Goal: Task Accomplishment & Management: Use online tool/utility

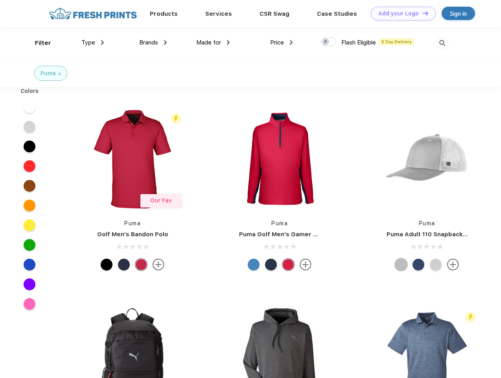
click at [401, 13] on link "Add your Logo Design Tool" at bounding box center [403, 14] width 65 height 14
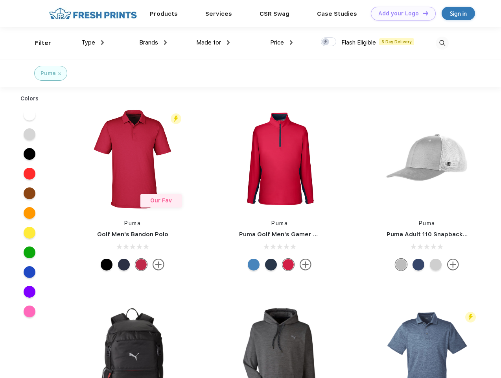
click at [0, 0] on div "Design Tool" at bounding box center [0, 0] width 0 height 0
click at [422, 13] on link "Add your Logo Design Tool" at bounding box center [403, 14] width 65 height 14
click at [38, 43] on div "Filter" at bounding box center [43, 43] width 16 height 9
click at [93, 43] on span "Type" at bounding box center [88, 42] width 14 height 7
click at [153, 43] on span "Brands" at bounding box center [148, 42] width 19 height 7
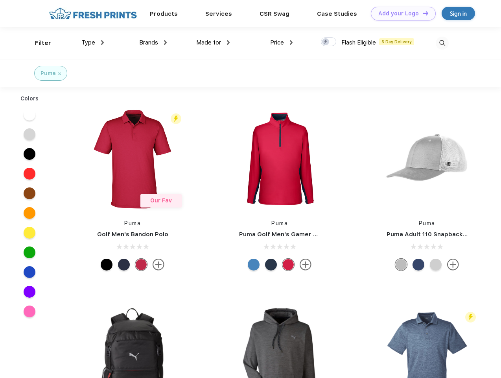
click at [213, 43] on span "Made for" at bounding box center [208, 42] width 25 height 7
click at [282, 43] on span "Price" at bounding box center [277, 42] width 14 height 7
click at [329, 42] on div at bounding box center [328, 41] width 15 height 9
click at [326, 42] on input "checkbox" at bounding box center [323, 39] width 5 height 5
click at [442, 43] on img at bounding box center [442, 43] width 13 height 13
